Goal: Task Accomplishment & Management: Use online tool/utility

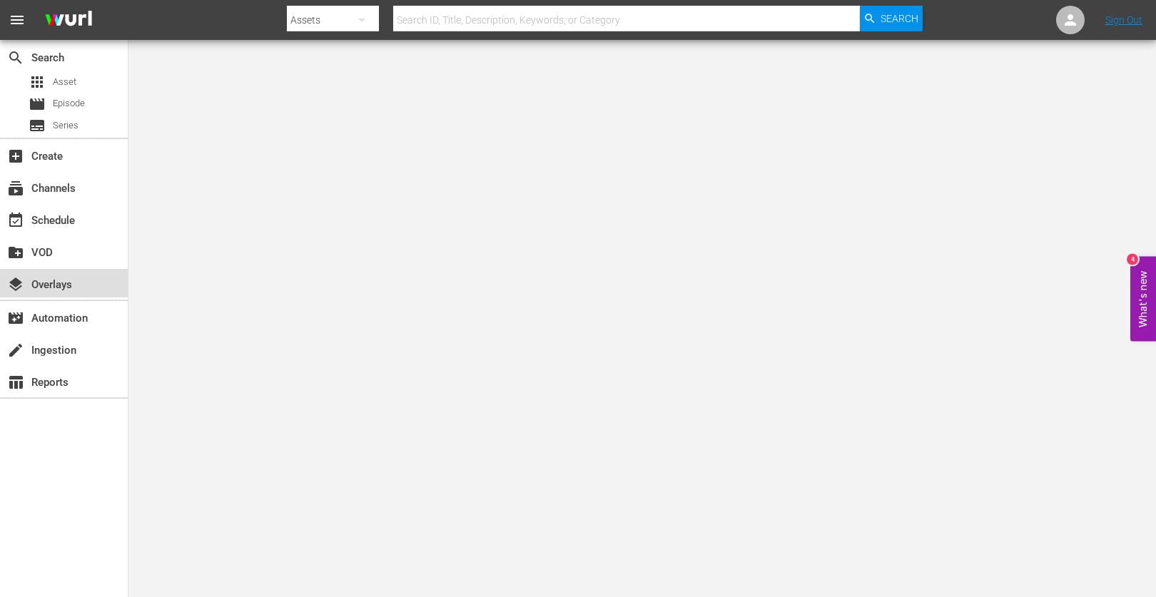
click at [56, 279] on div "layers Overlays" at bounding box center [40, 282] width 80 height 13
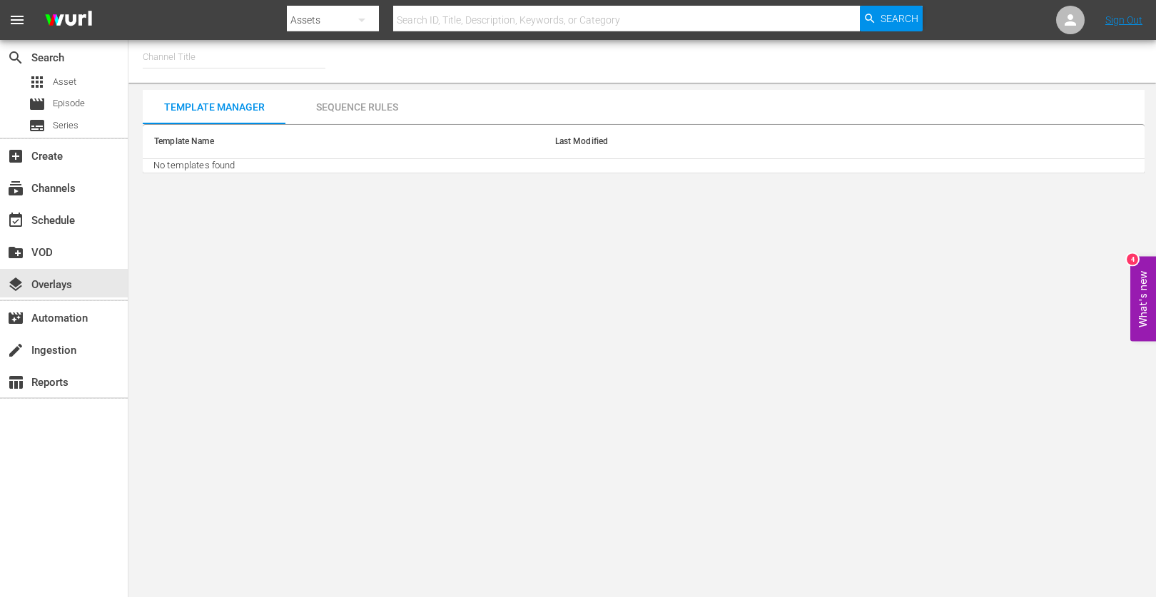
click at [181, 64] on input "text" at bounding box center [234, 57] width 183 height 34
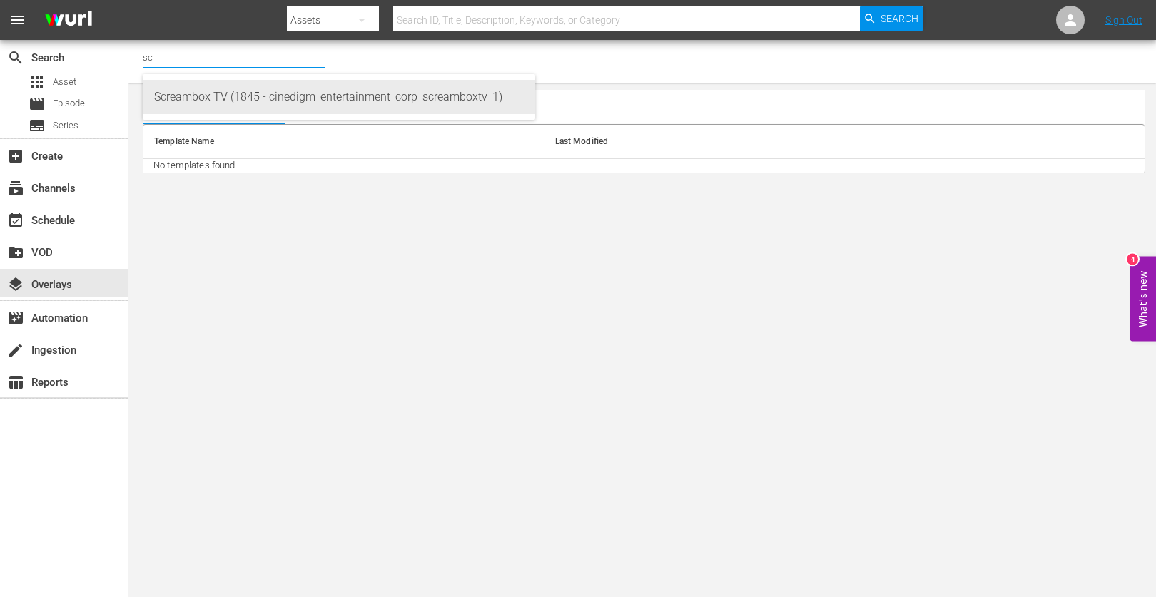
click at [209, 98] on div "Screambox TV (1845 - cinedigm_entertainment_corp_screamboxtv_1)" at bounding box center [339, 97] width 370 height 34
type input "Screambox TV (1845 - cinedigm_entertainment_corp_screamboxtv_1)"
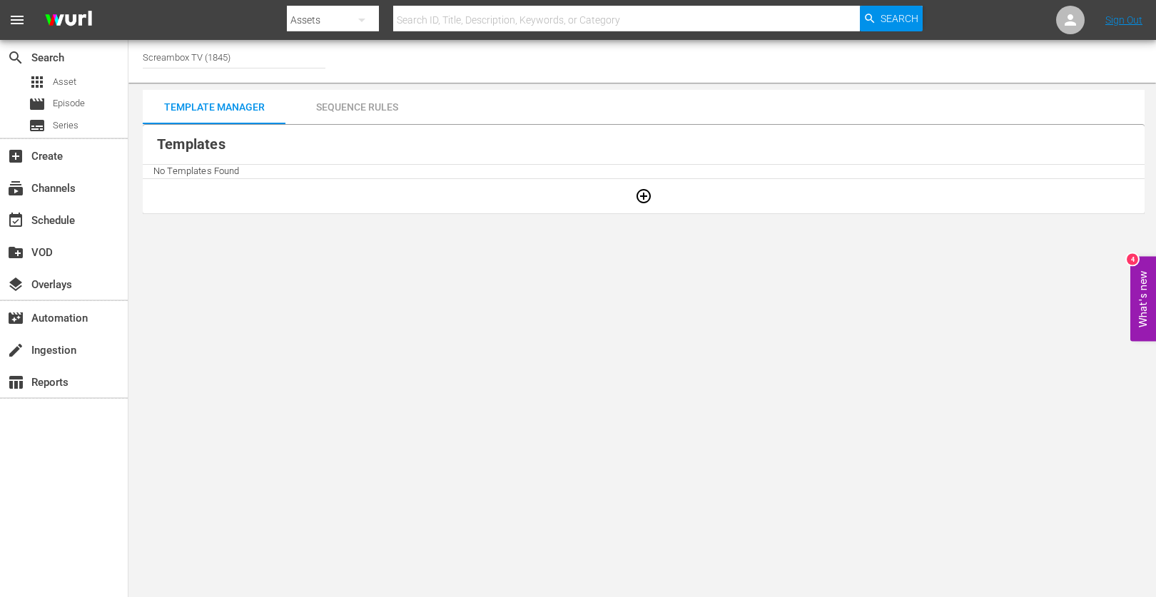
click at [358, 108] on div "Sequence Rules" at bounding box center [356, 107] width 143 height 34
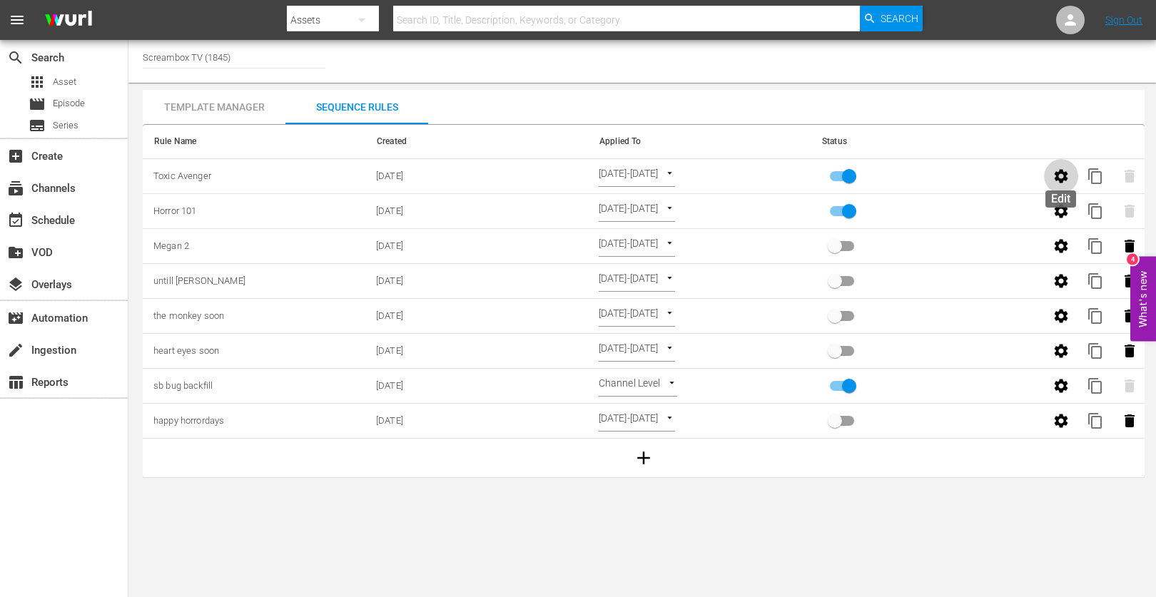
click at [1060, 175] on icon "button" at bounding box center [1061, 176] width 17 height 17
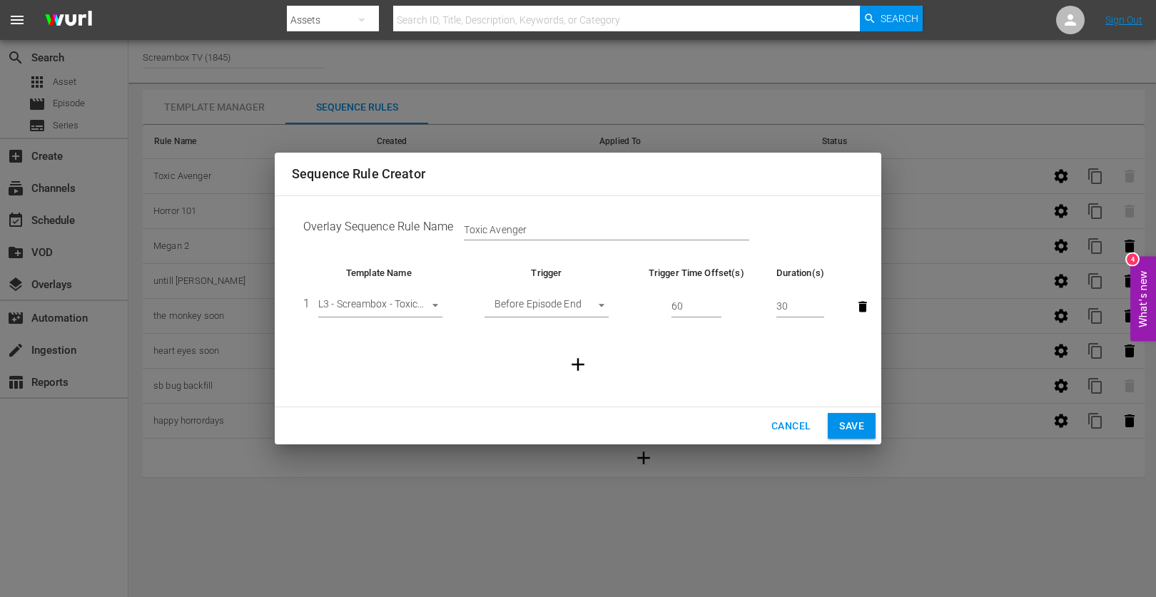
click at [790, 421] on span "Cancel" at bounding box center [790, 426] width 39 height 18
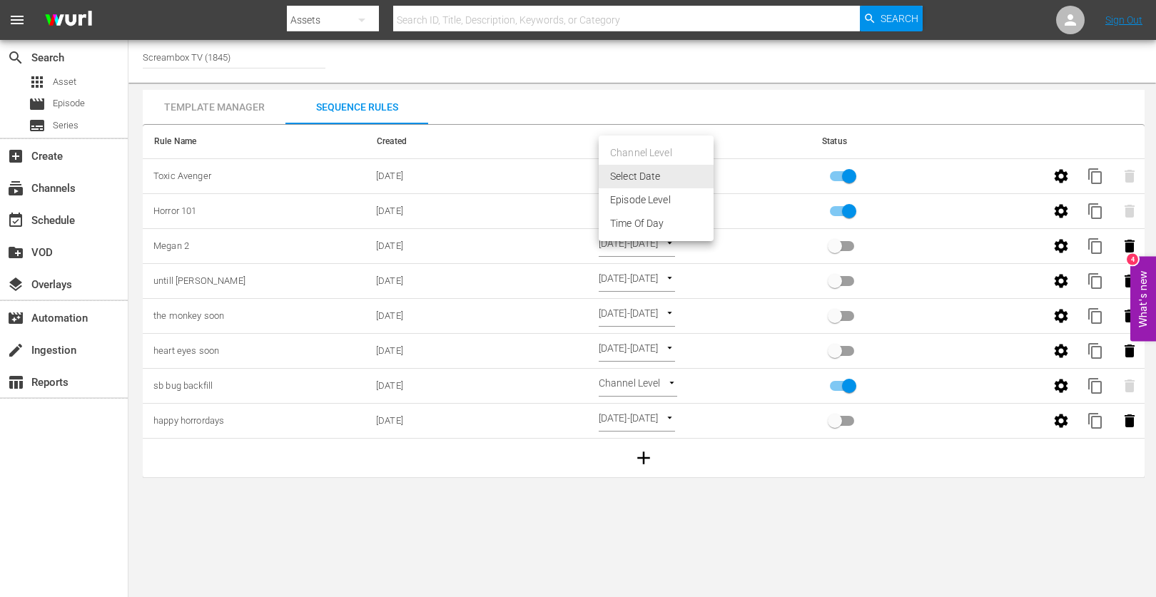
click at [708, 173] on body "menu Search By Assets Search ID, Title, Description, Keywords, or Category Sear…" at bounding box center [578, 298] width 1156 height 597
click at [798, 80] on div at bounding box center [578, 298] width 1156 height 597
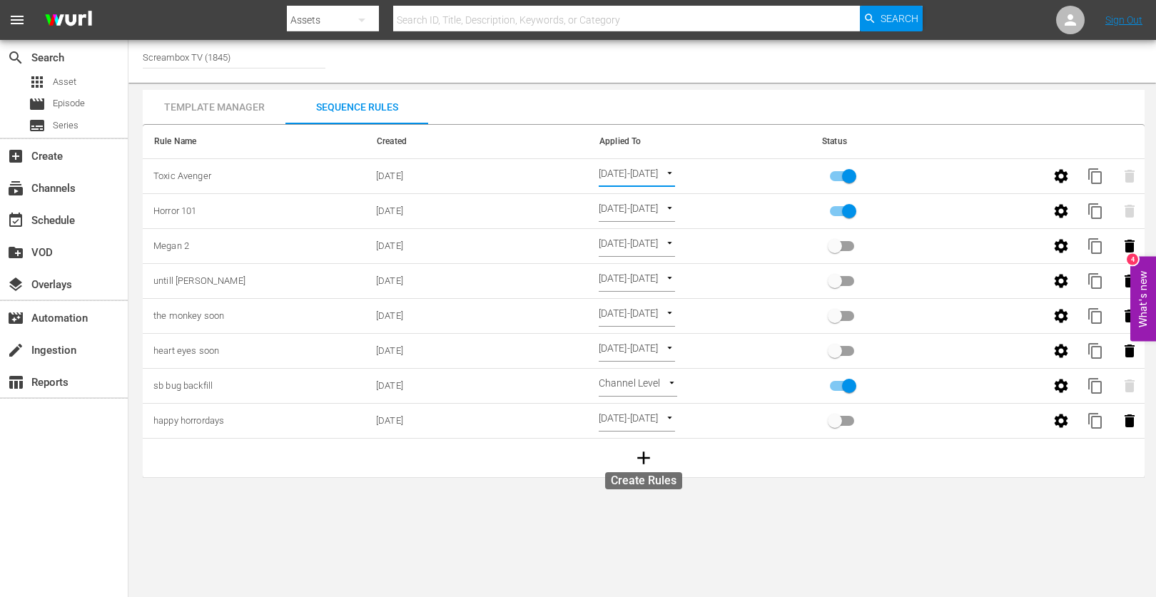
click at [643, 457] on icon "button" at bounding box center [643, 458] width 13 height 13
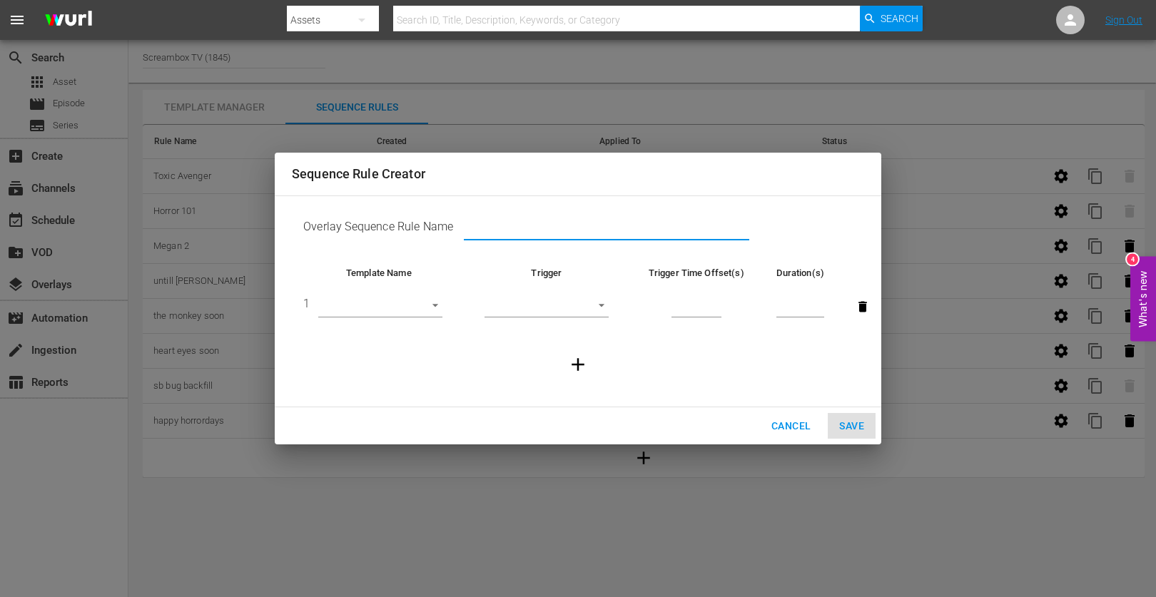
click at [545, 226] on input "text" at bounding box center [606, 229] width 285 height 21
click at [572, 318] on td "​" at bounding box center [546, 307] width 161 height 54
click at [576, 303] on body "menu Search By Assets Search ID, Title, Description, Keywords, or Category Sear…" at bounding box center [578, 298] width 1156 height 597
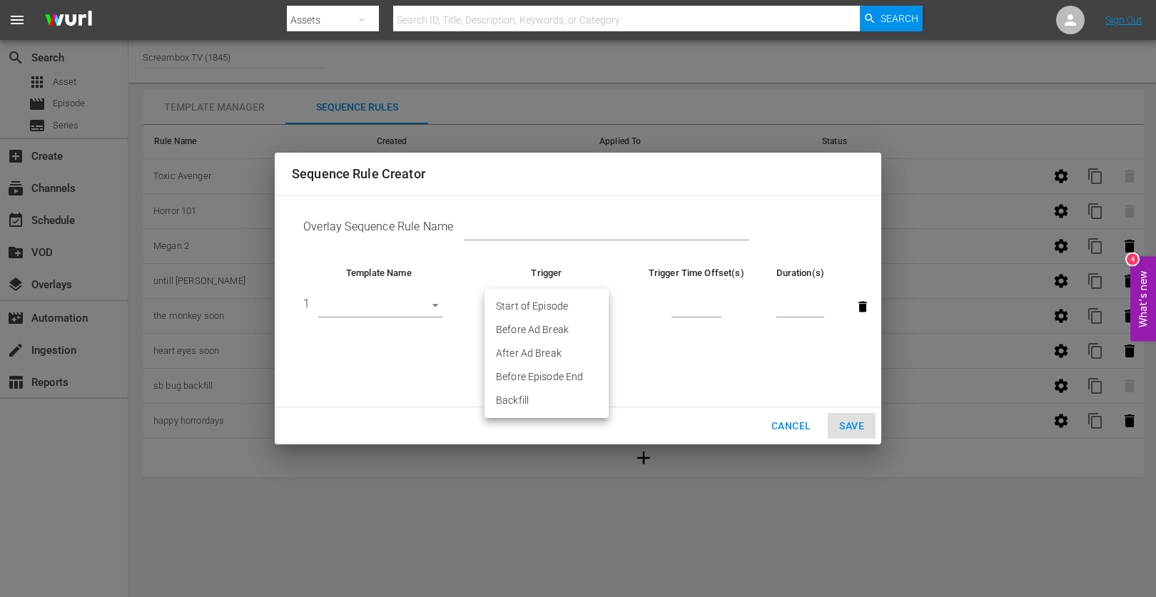
click at [667, 351] on div at bounding box center [578, 298] width 1156 height 597
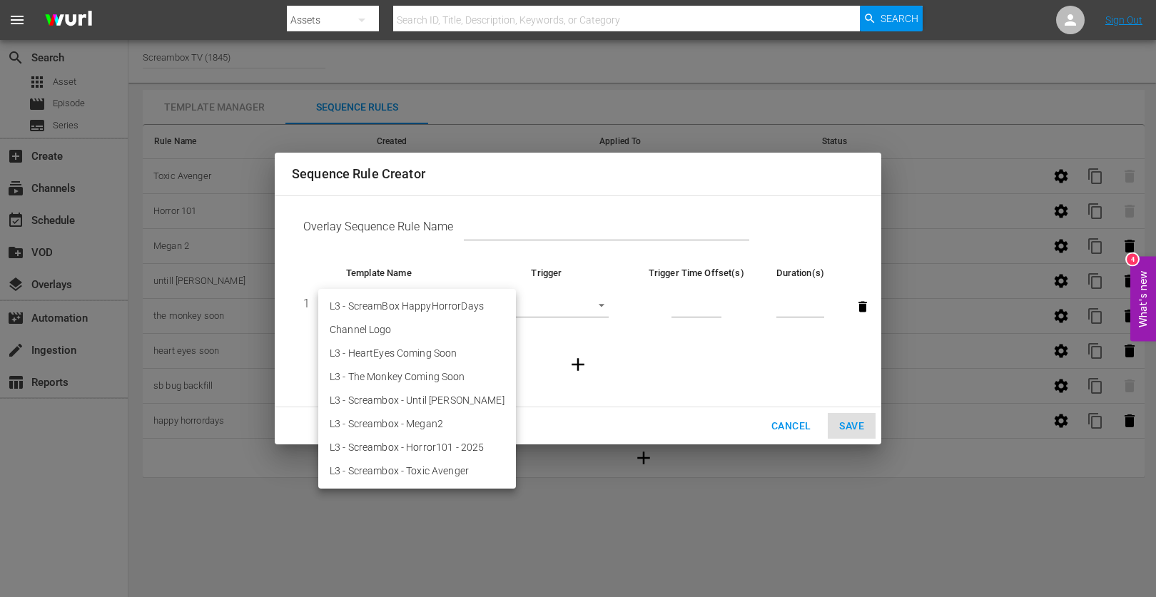
click at [440, 310] on body "menu Search By Assets Search ID, Title, Description, Keywords, or Category Sear…" at bounding box center [578, 298] width 1156 height 597
click at [617, 354] on div at bounding box center [578, 298] width 1156 height 597
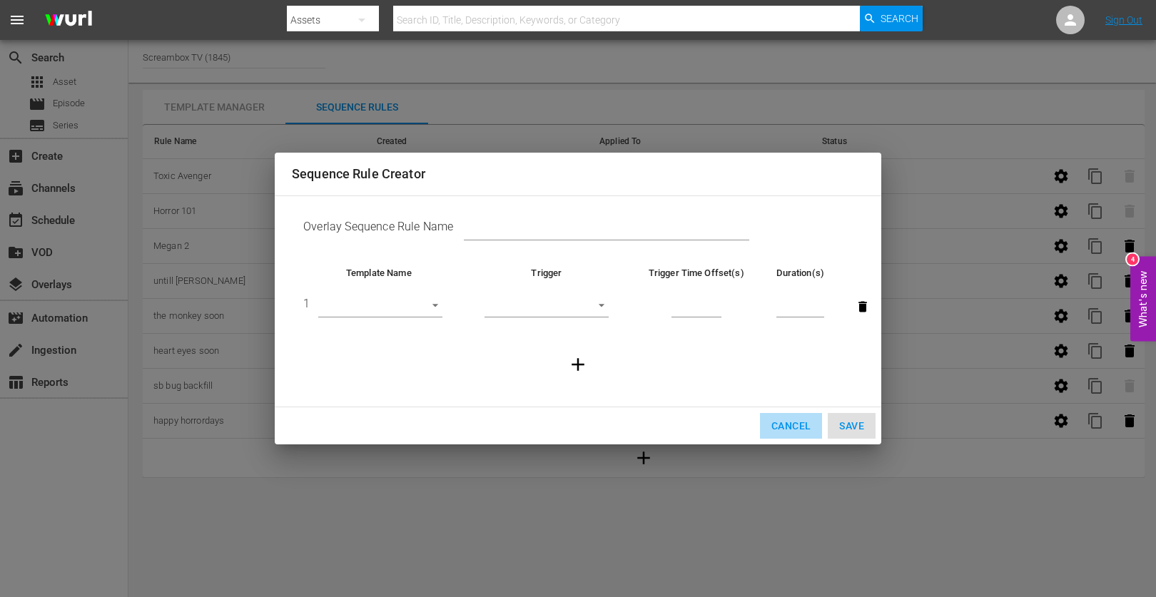
click at [789, 426] on span "Cancel" at bounding box center [790, 426] width 39 height 18
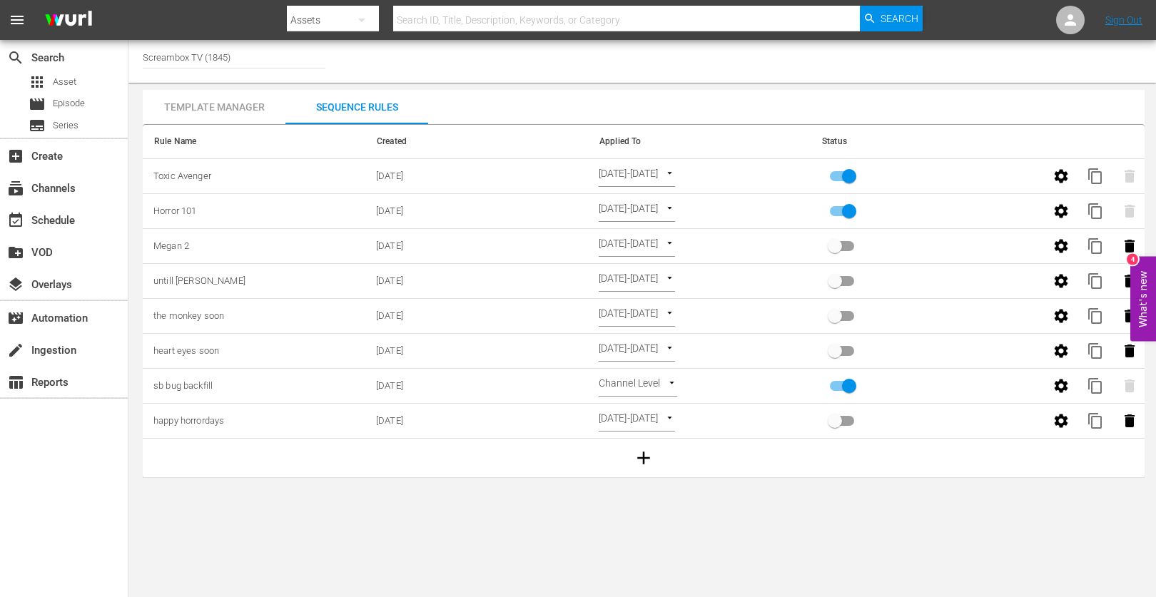
click at [711, 170] on body "menu Search By Assets Search ID, Title, Description, Keywords, or Category Sear…" at bounding box center [578, 298] width 1156 height 597
click at [635, 83] on div at bounding box center [578, 298] width 1156 height 597
click at [248, 101] on div "Template Manager" at bounding box center [214, 107] width 143 height 34
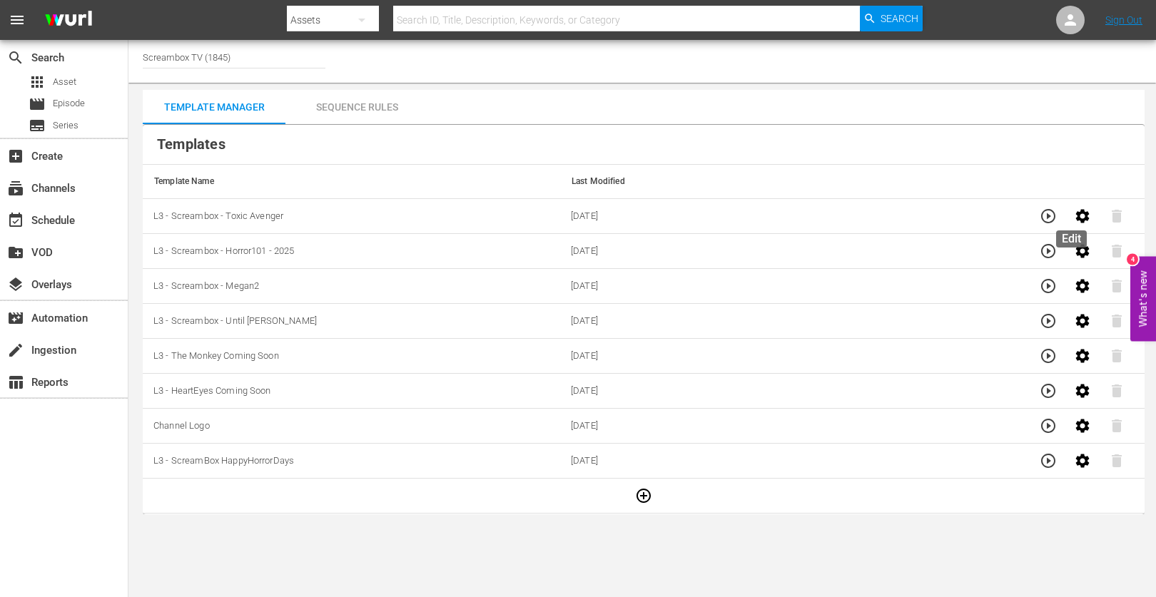
click at [1076, 219] on icon "button" at bounding box center [1083, 216] width 14 height 14
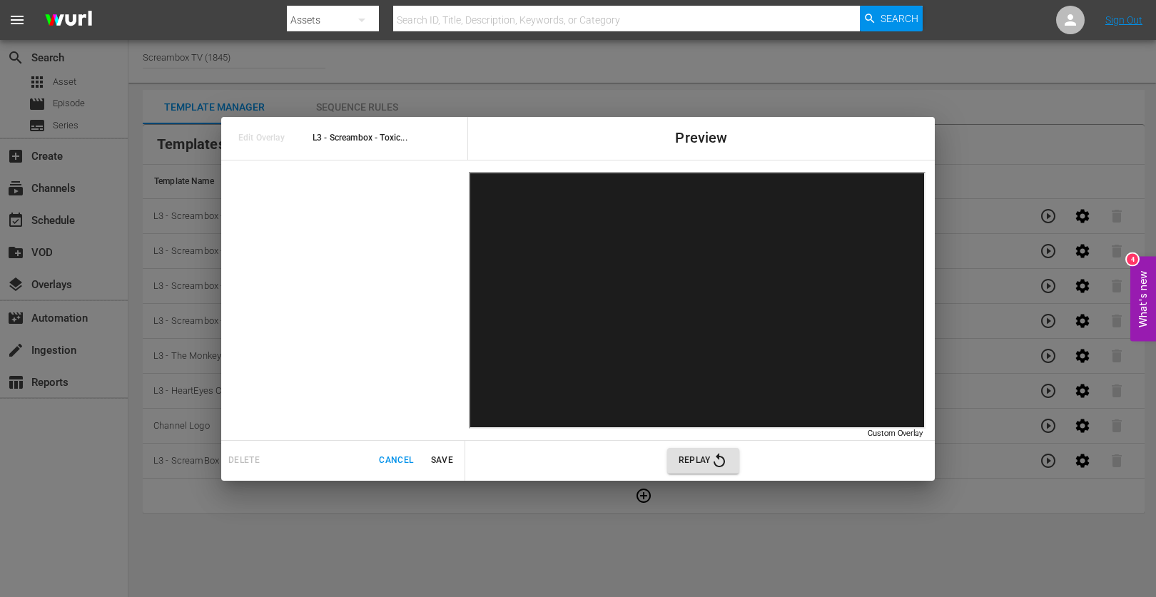
click at [388, 452] on button "Cancel" at bounding box center [396, 461] width 46 height 24
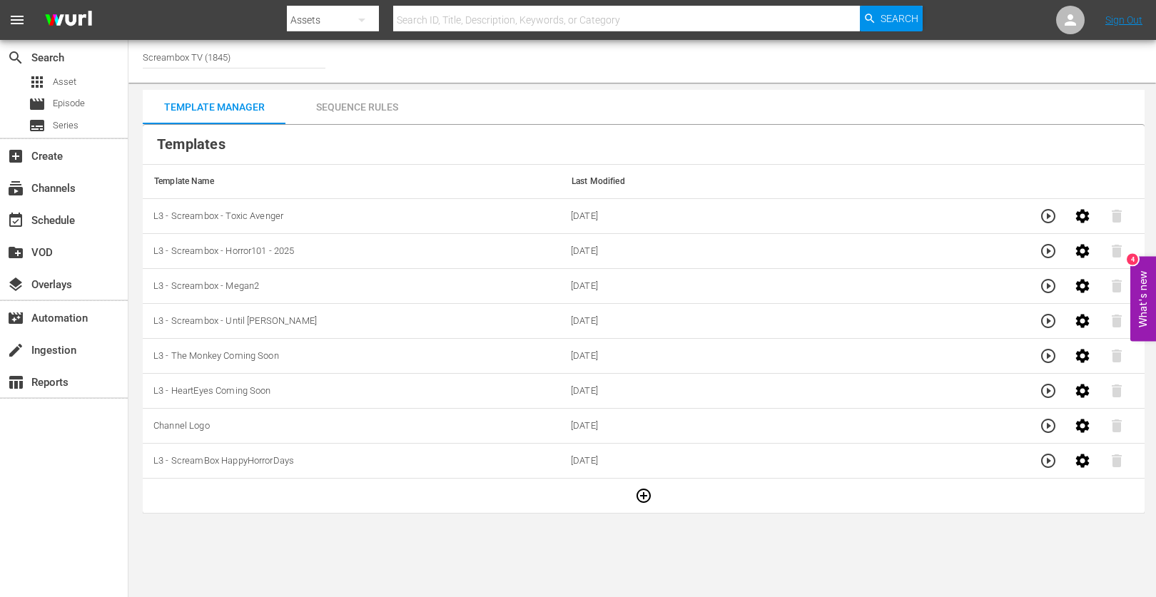
click at [378, 105] on div "Sequence Rules" at bounding box center [356, 107] width 143 height 34
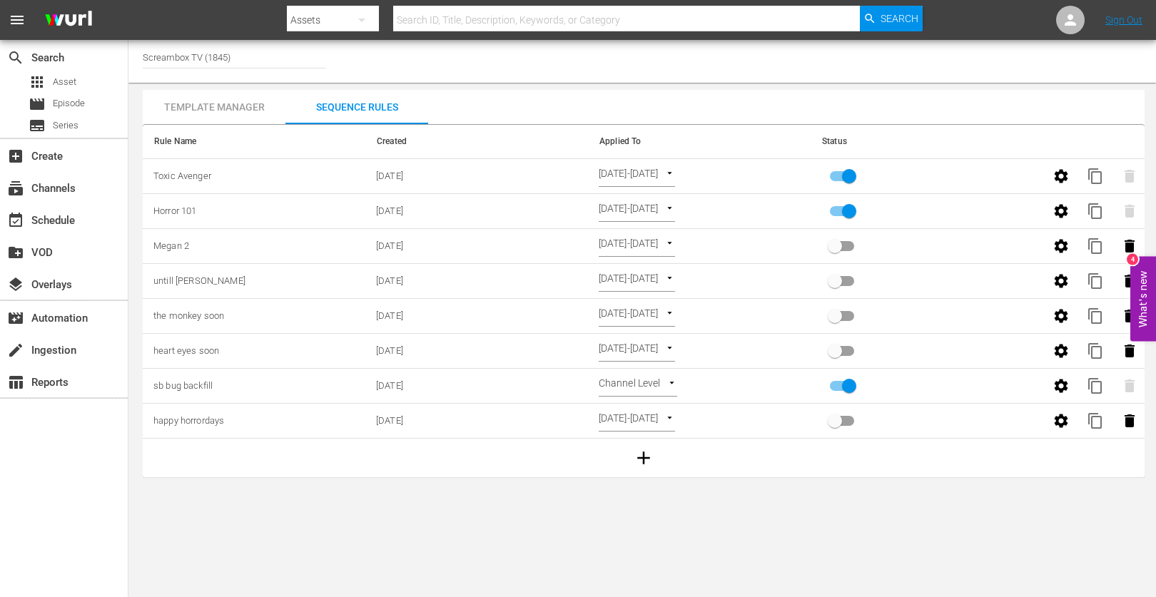
click at [688, 415] on body "menu Search By Assets Search ID, Title, Description, Keywords, or Category Sear…" at bounding box center [578, 298] width 1156 height 597
click at [687, 447] on li "Episode Level" at bounding box center [656, 445] width 115 height 24
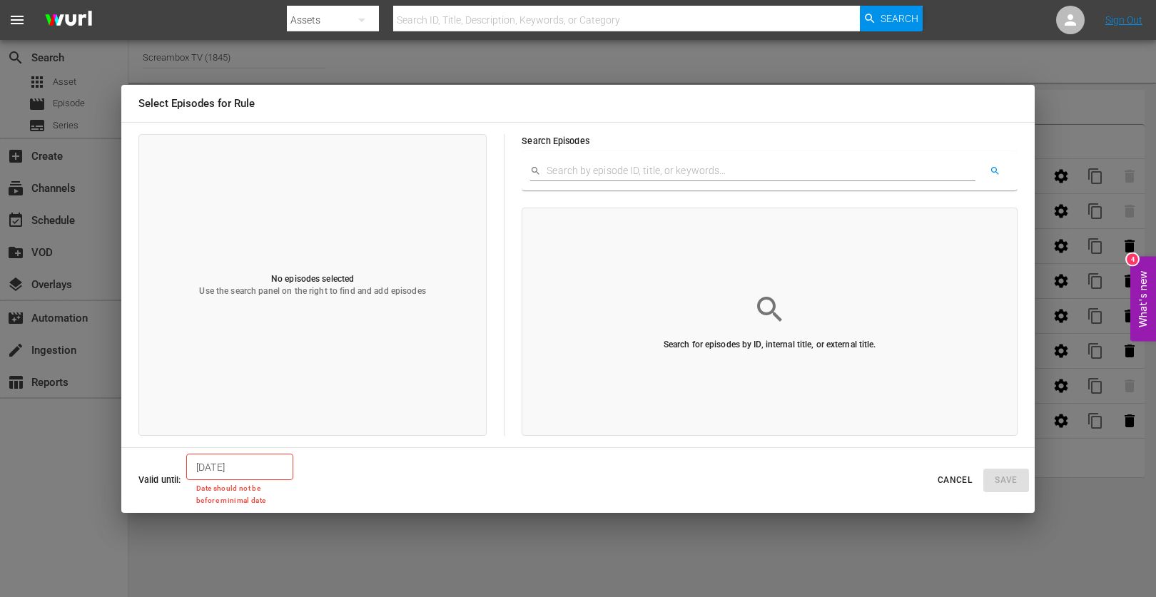
click at [953, 480] on span "Cancel" at bounding box center [955, 480] width 34 height 15
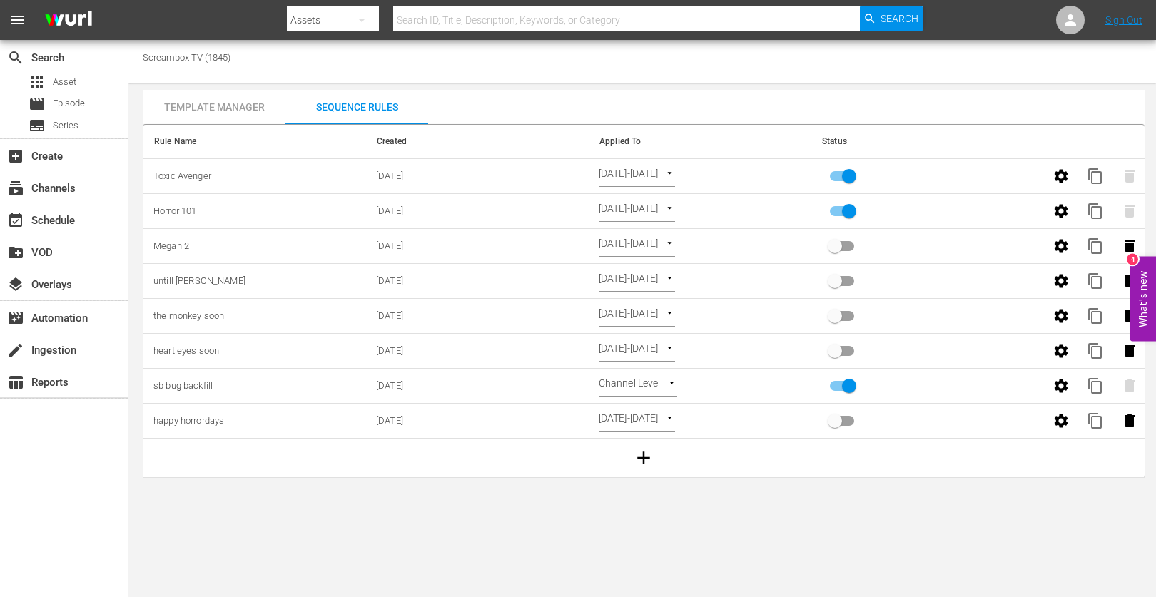
click at [844, 537] on body "menu Search By Assets Search ID, Title, Description, Keywords, or Category Sear…" at bounding box center [578, 298] width 1156 height 597
click at [682, 411] on body "menu Search By Assets Search ID, Title, Description, Keywords, or Category Sear…" at bounding box center [578, 298] width 1156 height 597
click at [663, 466] on li "Time Of Day" at bounding box center [656, 469] width 115 height 24
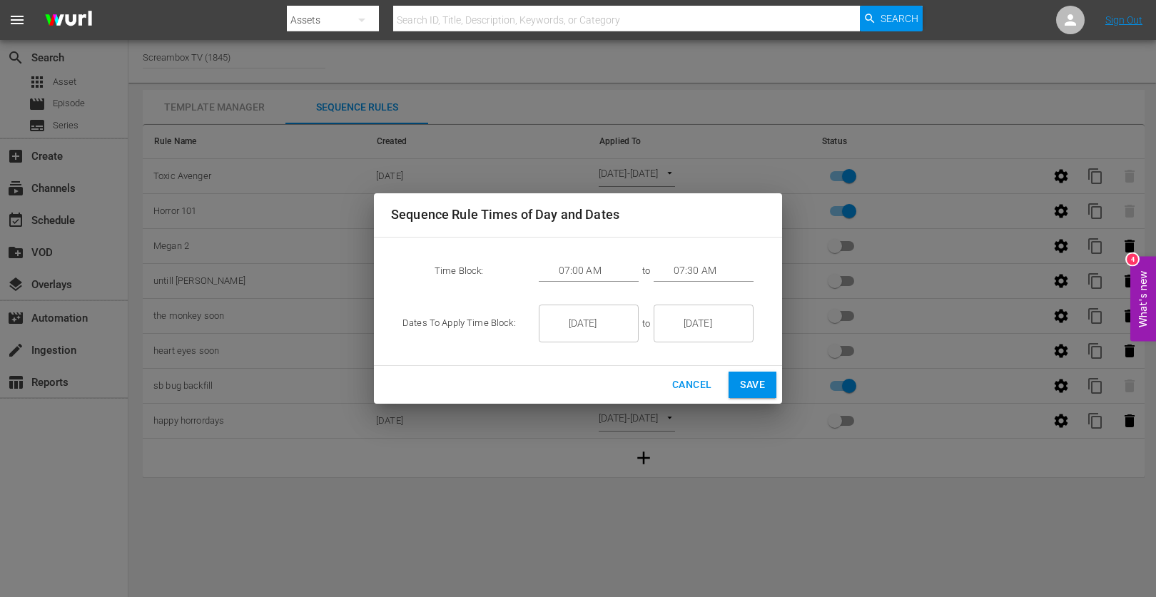
click at [692, 381] on span "Cancel" at bounding box center [691, 385] width 39 height 18
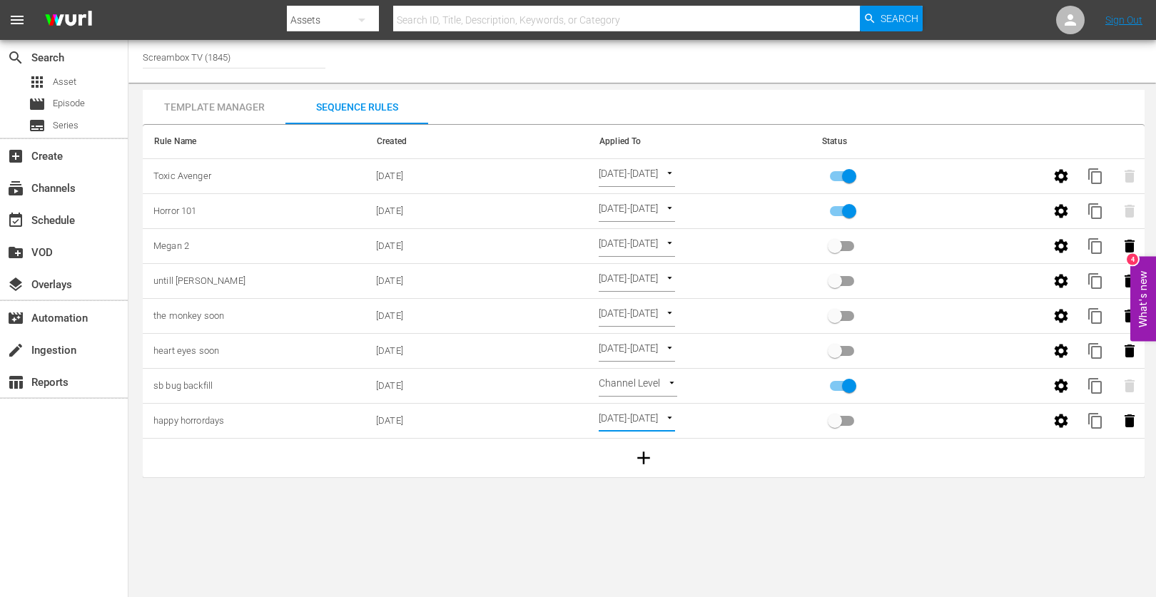
click at [702, 418] on body "menu Search By Assets Search ID, Title, Description, Keywords, or Category Sear…" at bounding box center [578, 298] width 1156 height 597
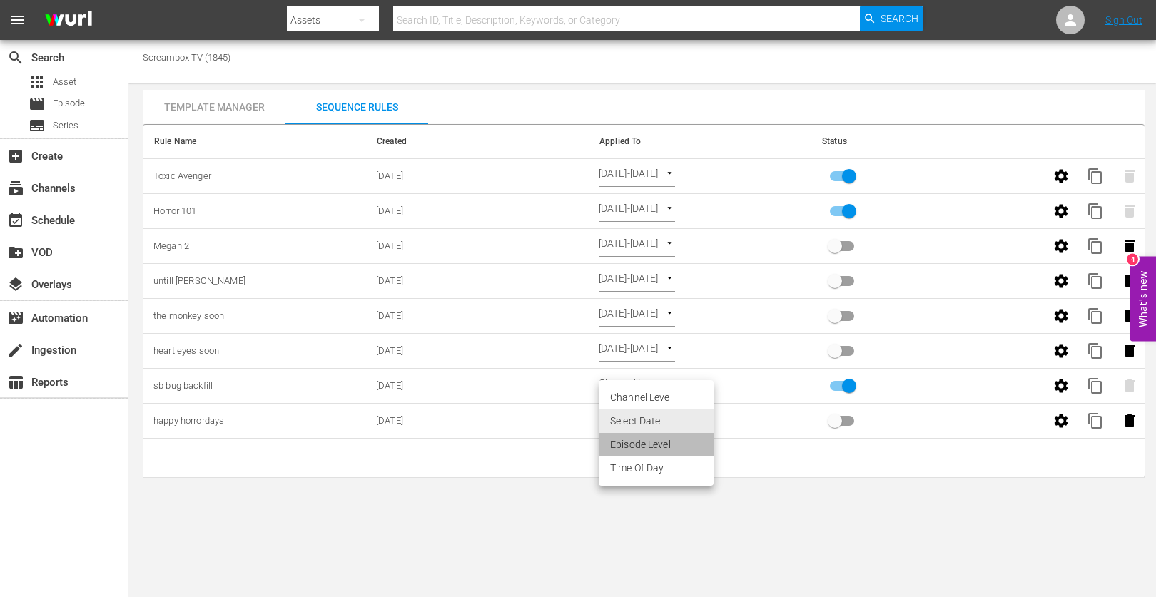
click at [667, 442] on li "Episode Level" at bounding box center [656, 445] width 115 height 24
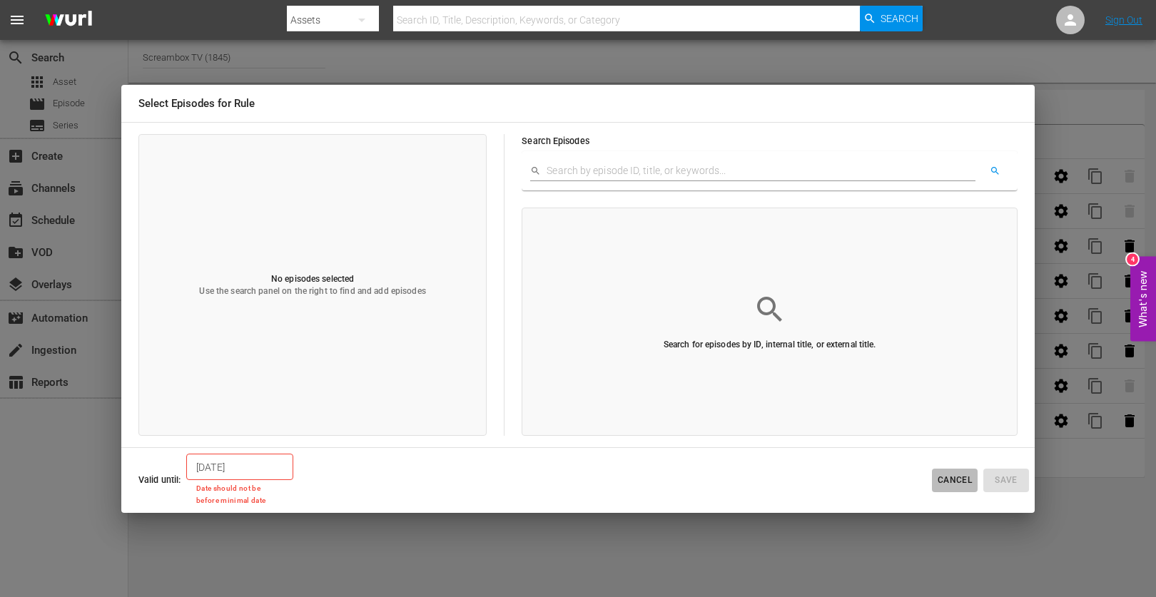
click at [946, 478] on span "Cancel" at bounding box center [955, 480] width 34 height 15
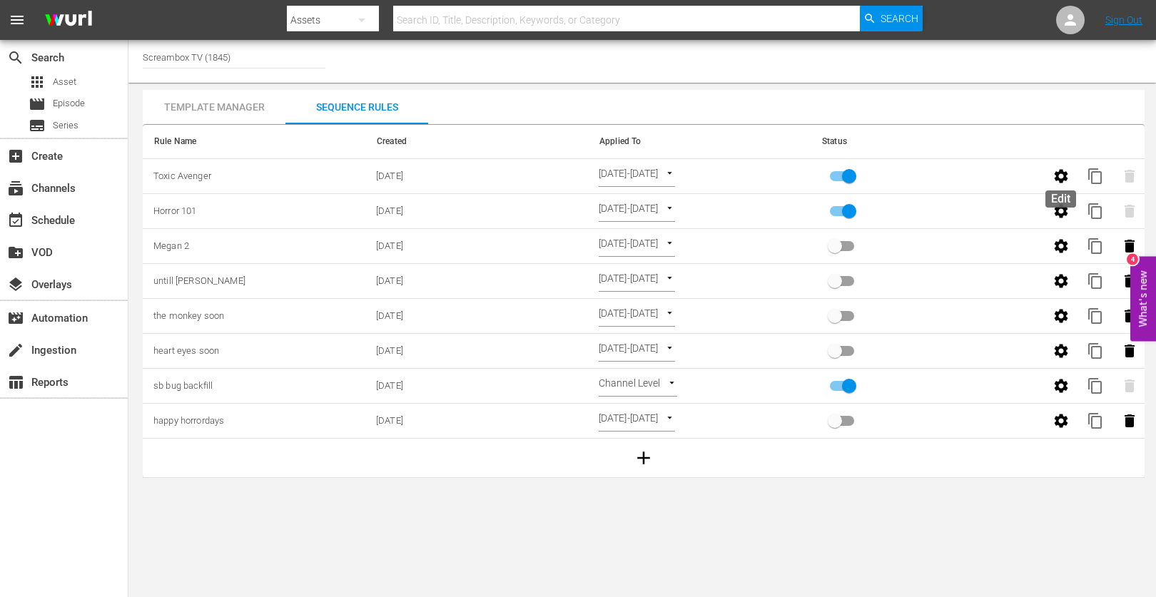
click at [1058, 180] on icon "button" at bounding box center [1062, 176] width 14 height 14
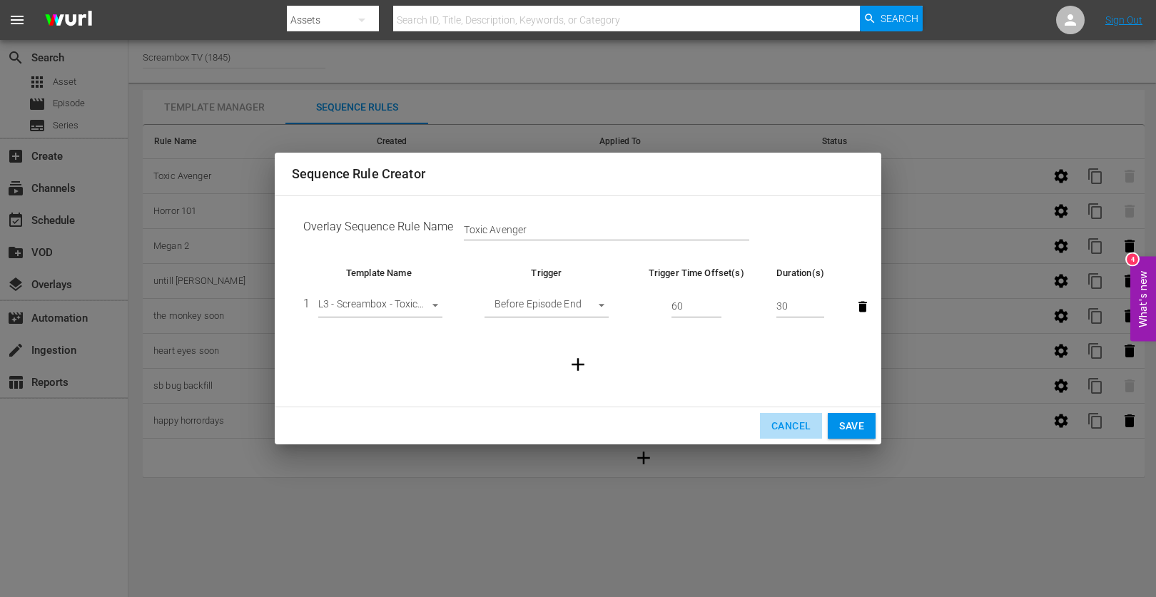
click at [782, 427] on span "Cancel" at bounding box center [790, 426] width 39 height 18
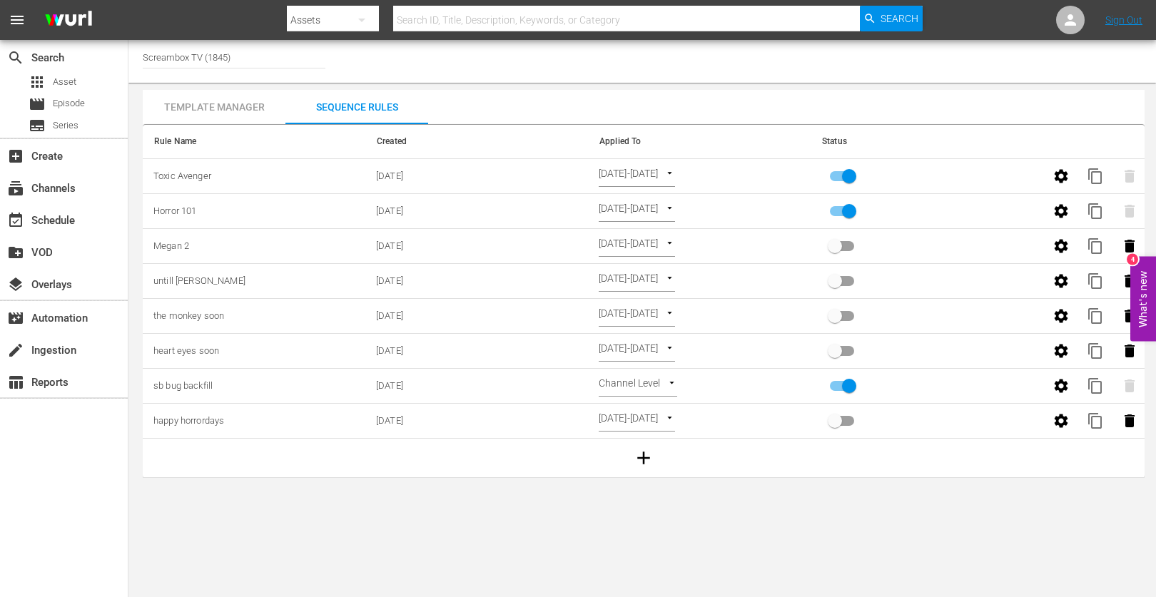
click at [199, 52] on input "Screambox TV (1845)" at bounding box center [234, 57] width 183 height 34
click at [207, 63] on input "Screambox TV (1845)" at bounding box center [234, 57] width 183 height 34
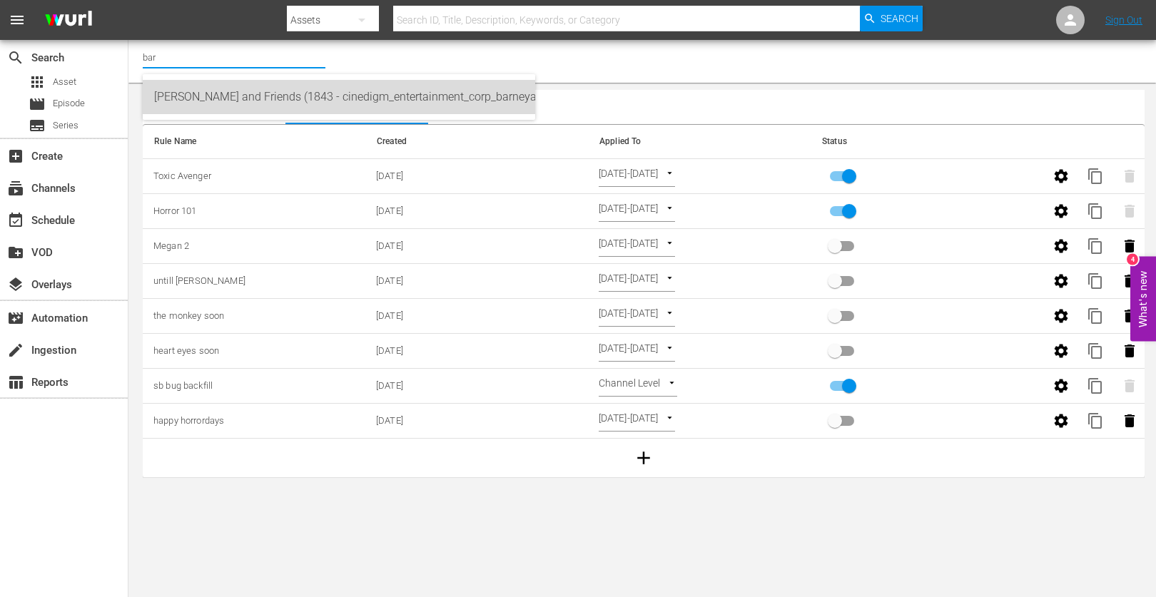
click at [211, 95] on div "[PERSON_NAME] and Friends (1843 - cinedigm_entertainment_corp_barneyandfriends_…" at bounding box center [339, 97] width 370 height 34
type input "[PERSON_NAME] and Friends (1843 - cinedigm_entertainment_corp_barneyandfriends_…"
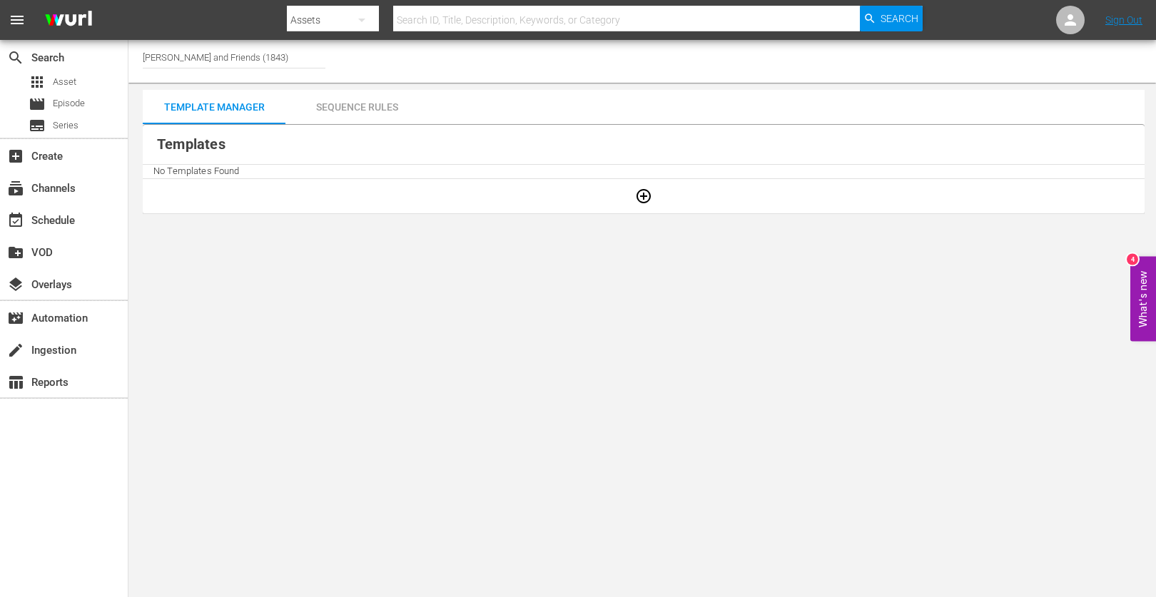
click at [347, 105] on div "Sequence Rules" at bounding box center [356, 107] width 143 height 34
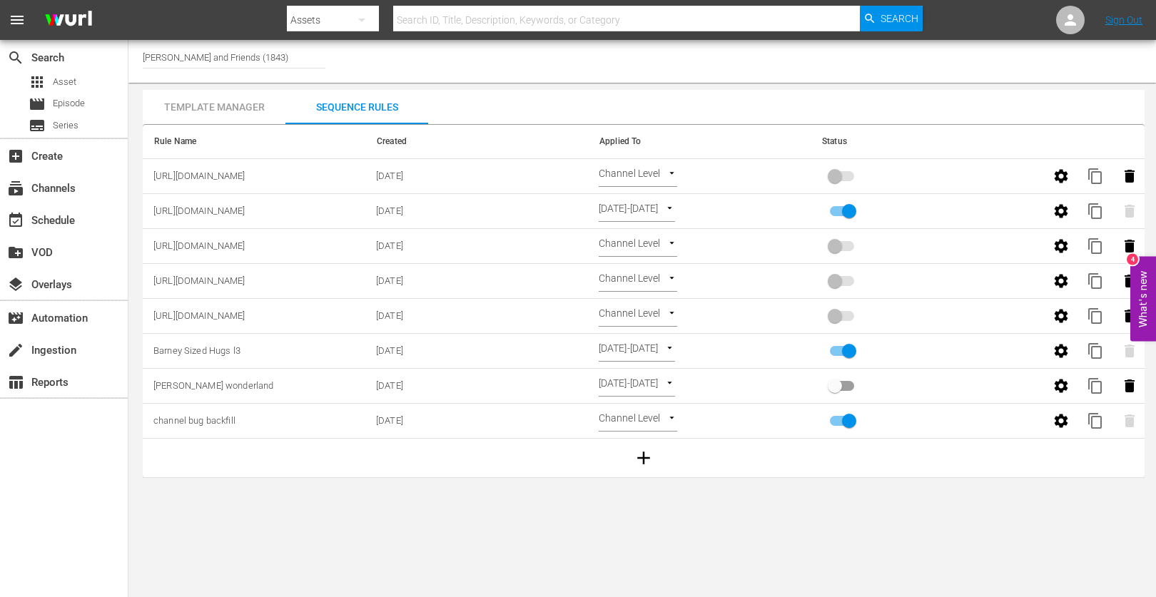
drag, startPoint x: 846, startPoint y: 572, endPoint x: 841, endPoint y: 525, distance: 46.7
click at [848, 571] on body "menu Search By Assets Search ID, Title, Description, Keywords, or Category Sear…" at bounding box center [578, 298] width 1156 height 597
click at [764, 528] on body "menu Search By Assets Search ID, Title, Description, Keywords, or Category Sear…" at bounding box center [578, 298] width 1156 height 597
